Goal: Information Seeking & Learning: Learn about a topic

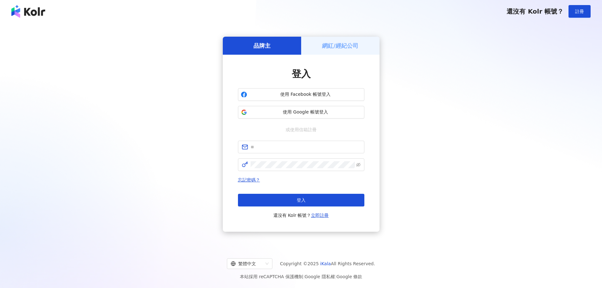
click at [281, 115] on span "使用 Google 帳號登入" at bounding box center [306, 112] width 112 height 6
click at [262, 149] on input "text" at bounding box center [306, 146] width 110 height 7
type input "**********"
click at [290, 196] on button "登入" at bounding box center [301, 200] width 126 height 13
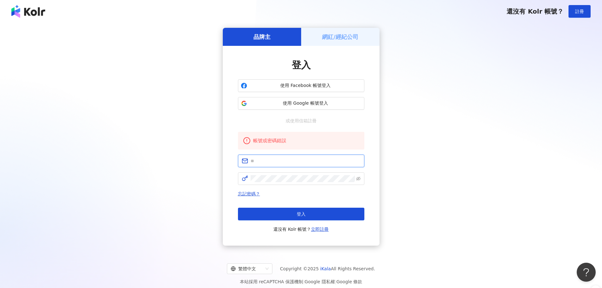
click at [268, 163] on input "text" at bounding box center [306, 160] width 110 height 7
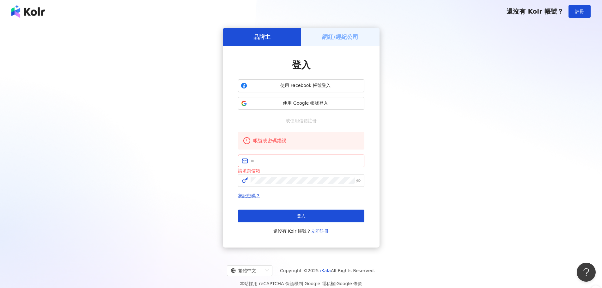
click at [285, 165] on span at bounding box center [301, 161] width 126 height 13
paste input "**********"
type input "**********"
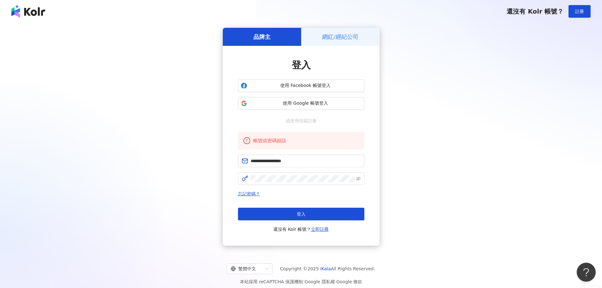
click at [244, 195] on link "忘記密碼？" at bounding box center [249, 193] width 22 height 5
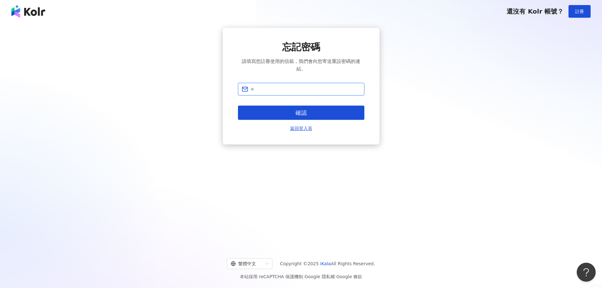
click at [257, 92] on input "text" at bounding box center [306, 89] width 110 height 7
paste input "**********"
type input "**********"
click at [312, 112] on button "確認" at bounding box center [301, 113] width 126 height 14
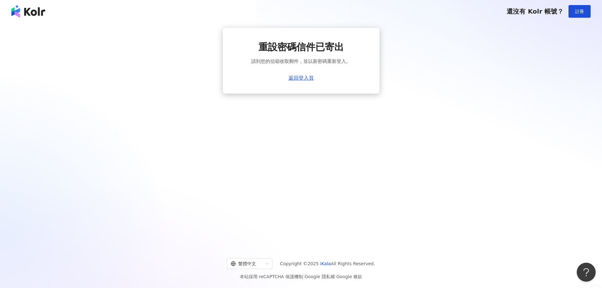
click at [302, 80] on link "返回登入頁" at bounding box center [301, 78] width 25 height 6
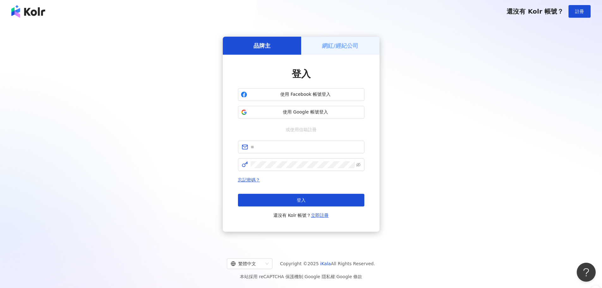
click at [339, 45] on h5 "網紅/經紀公司" at bounding box center [340, 46] width 36 height 8
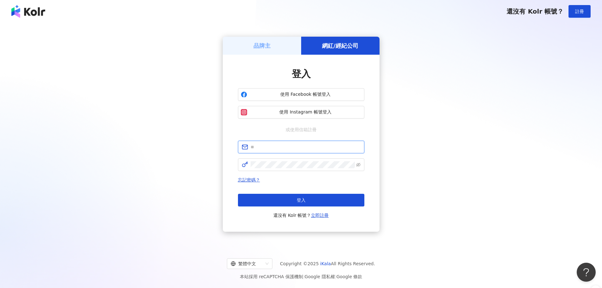
click at [274, 149] on input "text" at bounding box center [306, 146] width 110 height 7
type input "**********"
click button "登入" at bounding box center [301, 200] width 126 height 13
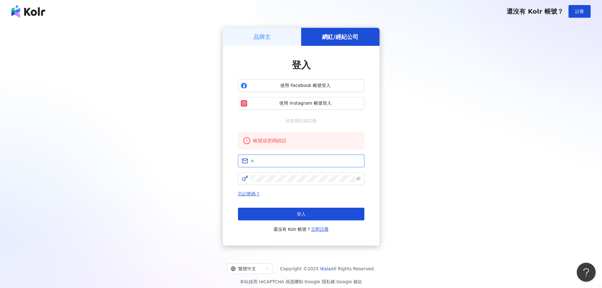
click at [293, 162] on input "text" at bounding box center [306, 160] width 110 height 7
type input "**********"
click at [298, 212] on span "登入" at bounding box center [301, 213] width 9 height 5
click at [249, 194] on link "忘記密碼？" at bounding box center [249, 193] width 22 height 5
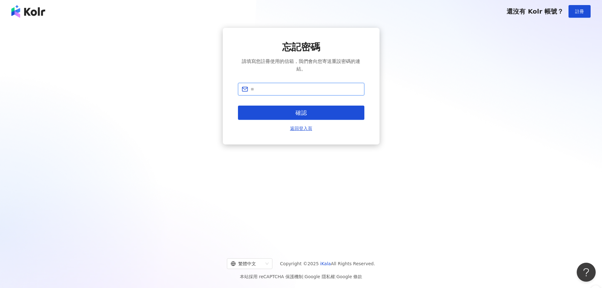
paste input "**********"
type input "**********"
click at [314, 111] on button "確認" at bounding box center [301, 113] width 126 height 14
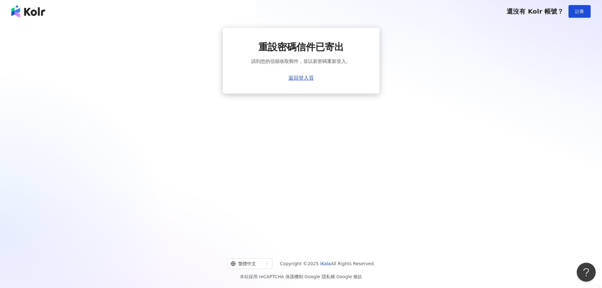
click at [307, 77] on link "返回登入頁" at bounding box center [301, 78] width 25 height 6
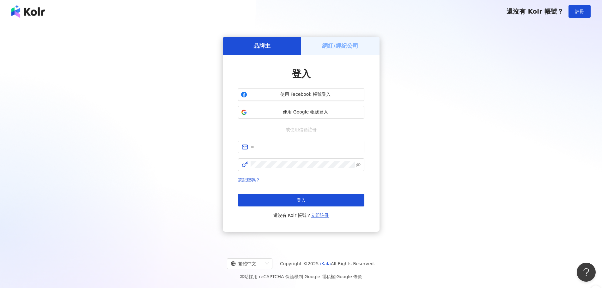
click at [316, 109] on span "使用 Google 帳號登入" at bounding box center [306, 112] width 112 height 6
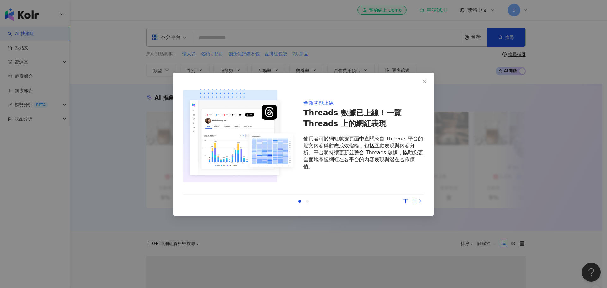
click at [427, 82] on icon "close" at bounding box center [424, 81] width 5 height 5
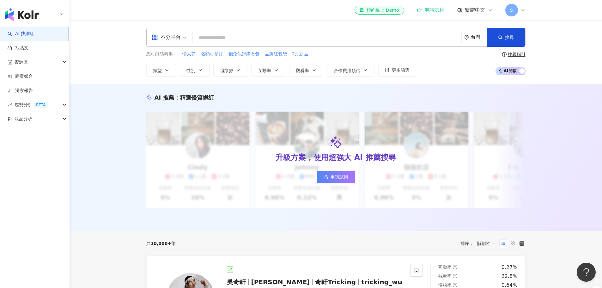
click at [27, 65] on span "資源庫" at bounding box center [21, 62] width 13 height 14
click at [27, 60] on span "資源庫" at bounding box center [21, 62] width 13 height 14
click at [28, 65] on div "資源庫" at bounding box center [34, 62] width 69 height 14
click at [31, 76] on link "網紅管理" at bounding box center [24, 76] width 18 height 6
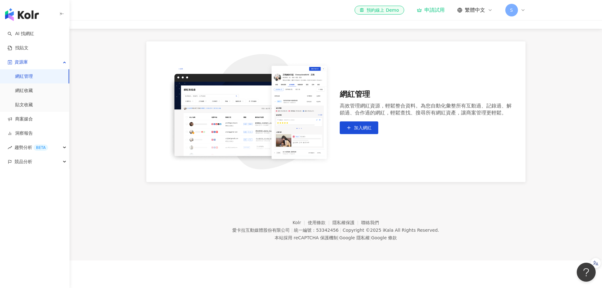
scroll to position [29, 0]
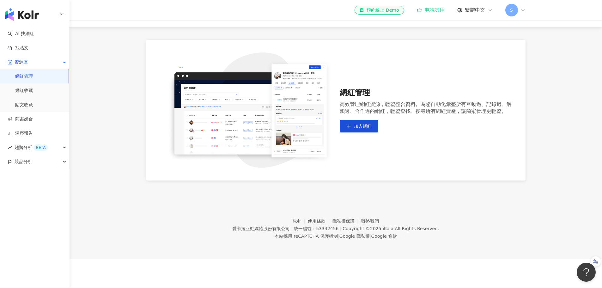
click at [28, 47] on link "找貼文" at bounding box center [18, 48] width 21 height 6
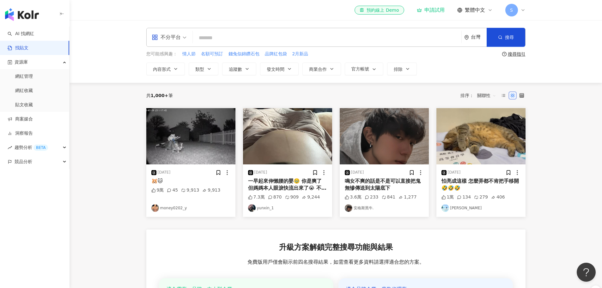
click at [177, 70] on icon "button" at bounding box center [175, 68] width 5 height 5
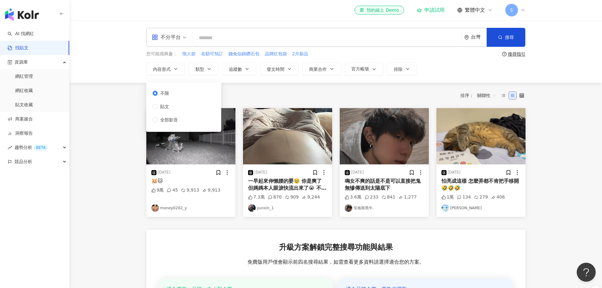
click at [175, 106] on label "貼文" at bounding box center [167, 106] width 28 height 7
click at [212, 67] on button "類型" at bounding box center [204, 69] width 30 height 13
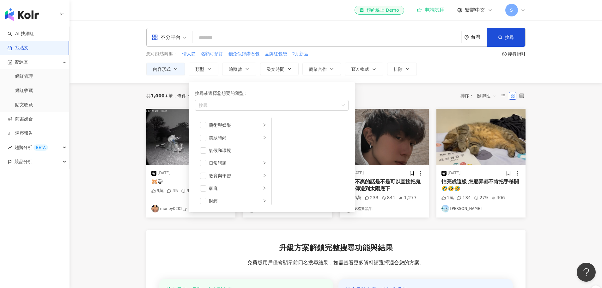
click at [263, 176] on icon "right" at bounding box center [265, 176] width 4 height 4
click at [263, 163] on icon "right" at bounding box center [265, 165] width 4 height 4
click at [285, 138] on li "親子" at bounding box center [310, 137] width 74 height 13
click at [95, 110] on main "不分平台 台灣 搜尋 您可能感興趣： 情人節 名額可預訂 錢兔似錦鑽石包 品牌紅包袋 2月新品 搜尋指引 內容形式 類型 搜尋或選擇您想要的類型： 親子 藝術…" at bounding box center [336, 211] width 533 height 383
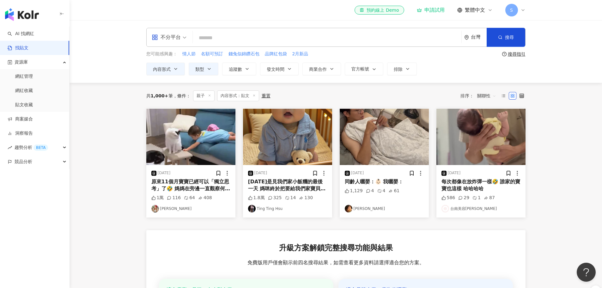
click at [338, 70] on button "商業合作" at bounding box center [321, 69] width 39 height 13
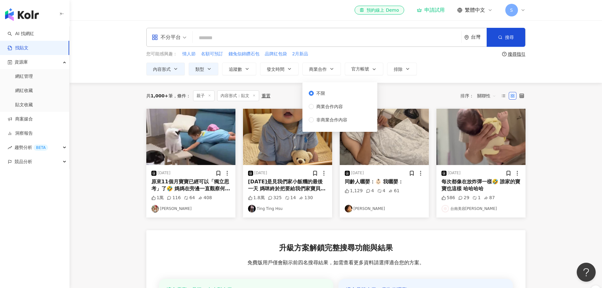
click at [568, 93] on main "不分平台 台灣 搜尋 您可能感興趣： 情人節 名額可預訂 錢兔似錦鑽石包 品牌紅包袋 2月新品 搜尋指引 內容形式 類型 追蹤數 發文時間 商業合作 官方帳號…" at bounding box center [336, 211] width 533 height 383
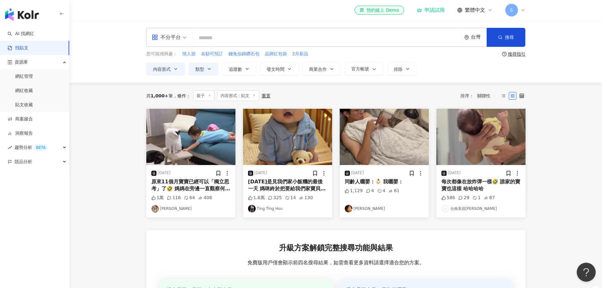
click at [366, 66] on span "官方帳號" at bounding box center [360, 68] width 18 height 5
click at [164, 65] on button "內容形式" at bounding box center [165, 69] width 39 height 13
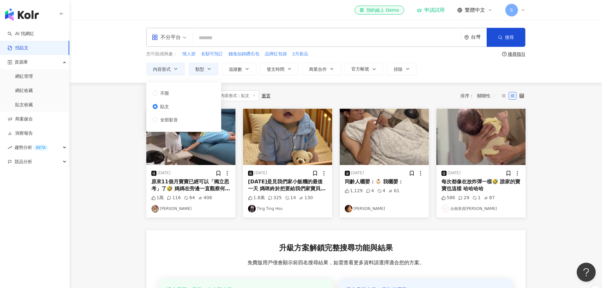
click at [164, 65] on button "內容形式" at bounding box center [165, 69] width 39 height 13
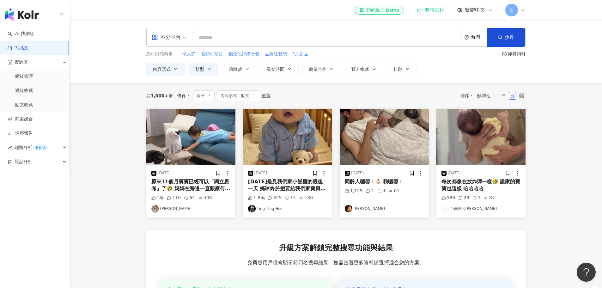
click at [219, 66] on div "內容形式 類型 追蹤數 發文時間 商業合作 官方帳號 排除 不限 貼文 全部影音 不限 商業合作內容 非商業合作內容 不顯示 顯示" at bounding box center [335, 69] width 379 height 13
click at [215, 66] on button "類型" at bounding box center [204, 69] width 30 height 13
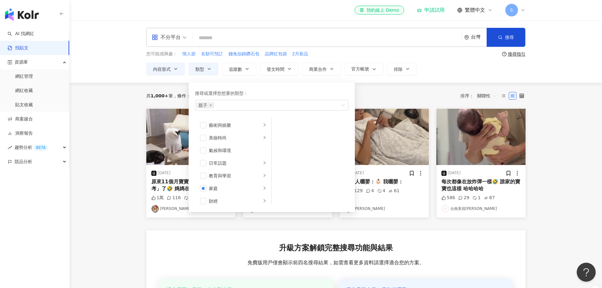
click at [215, 66] on button "類型 搜尋或選擇您想要的類型： 親子 藝術與娛樂 美妝時尚 氣候和環境 日常話題 教育與學習 家庭 財經 美食 命理占卜 遊戲 法政社會 生活風格 影視娛樂 …" at bounding box center [204, 69] width 30 height 13
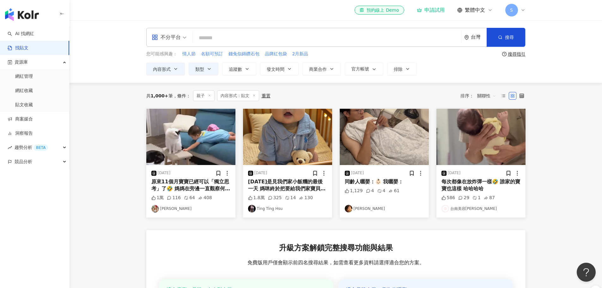
click at [242, 67] on span "追蹤數" at bounding box center [235, 69] width 13 height 5
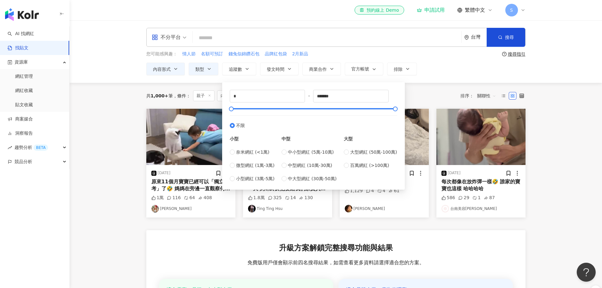
type input "****"
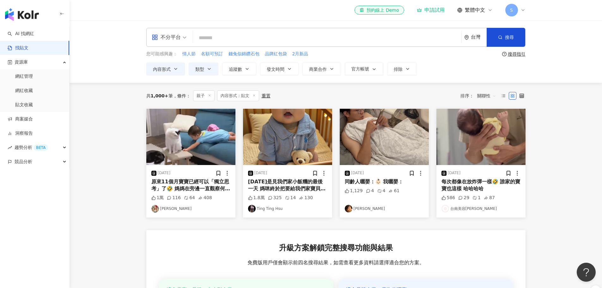
click at [89, 122] on main "不分平台 台灣 搜尋 您可能感興趣： 情人節 名額可預訂 錢兔似錦鑽石包 品牌紅包袋 2月新品 搜尋指引 內容形式 類型 追蹤數 發文時間 商業合作 官方帳號…" at bounding box center [336, 211] width 533 height 383
click at [279, 69] on span "發文時間" at bounding box center [276, 69] width 18 height 5
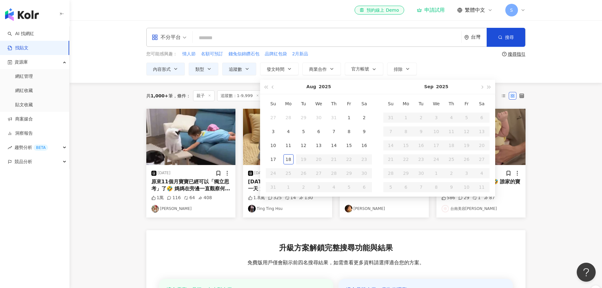
click at [87, 154] on main "不分平台 台灣 搜尋 您可能感興趣： 情人節 名額可預訂 錢兔似錦鑽石包 品牌紅包袋 2月新品 搜尋指引 內容形式 類型 追蹤數 發文時間 [DATE] Su…" at bounding box center [336, 211] width 533 height 383
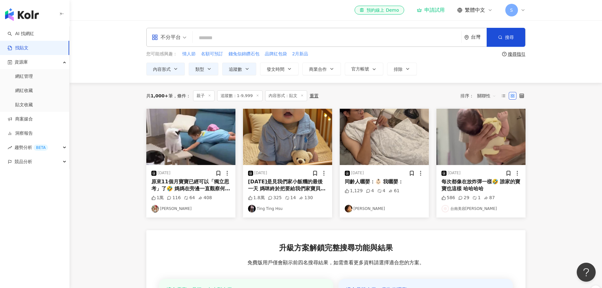
click at [358, 73] on button "官方帳號" at bounding box center [364, 69] width 39 height 13
click at [406, 71] on icon "button" at bounding box center [407, 68] width 5 height 5
click at [505, 94] on label at bounding box center [504, 96] width 8 height 8
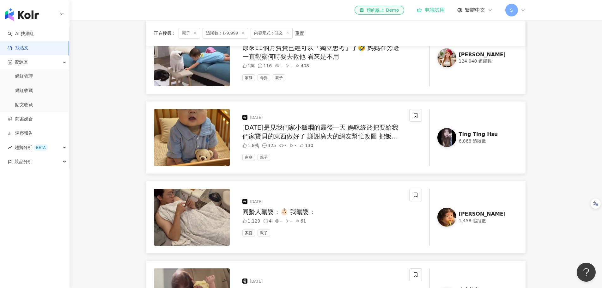
scroll to position [63, 0]
